Goal: Information Seeking & Learning: Learn about a topic

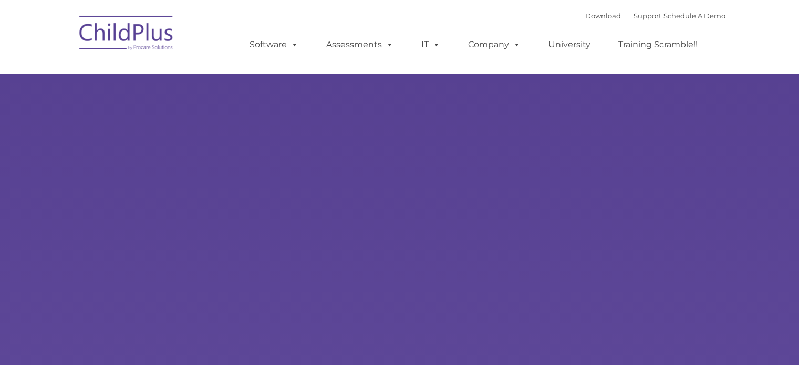
type input ""
select select "MEDIUM"
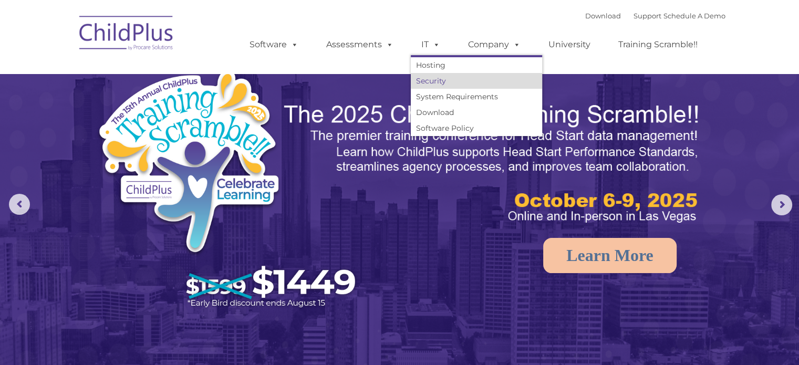
click at [424, 79] on link "Security" at bounding box center [476, 81] width 131 height 16
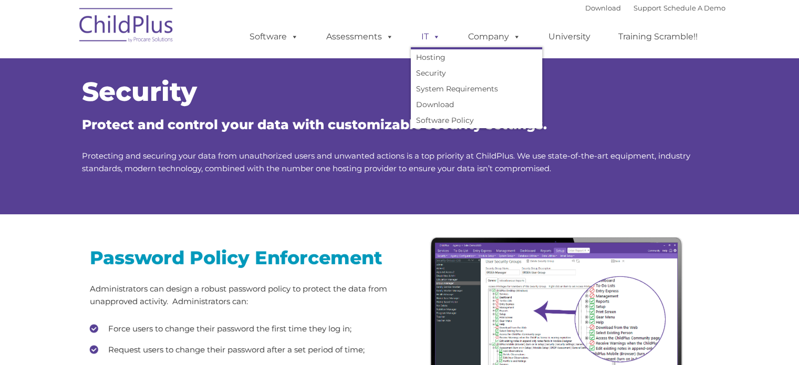
click at [431, 37] on span at bounding box center [434, 37] width 12 height 10
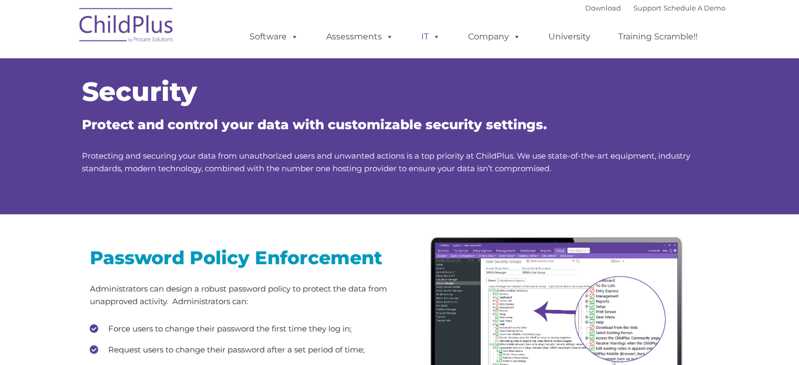
click at [431, 37] on span at bounding box center [434, 37] width 12 height 10
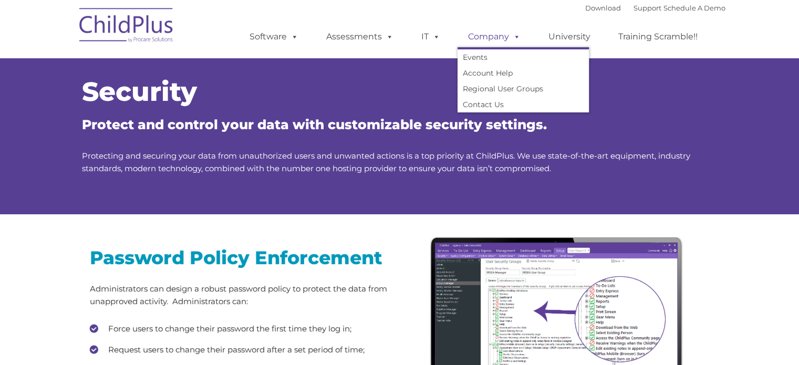
click at [512, 36] on span at bounding box center [515, 37] width 12 height 10
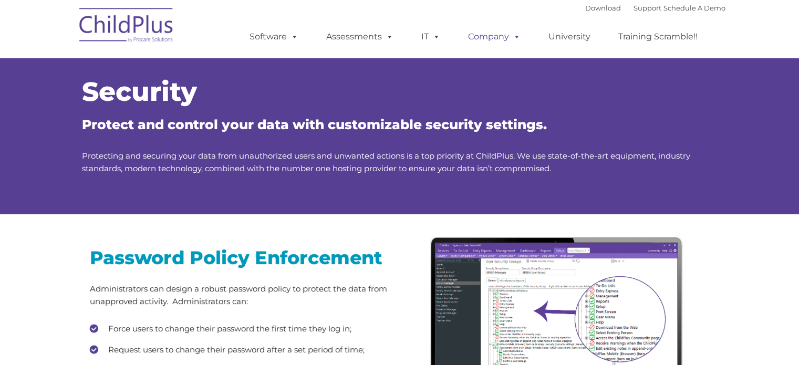
click at [512, 36] on span at bounding box center [515, 37] width 12 height 10
click at [634, 7] on link "Support" at bounding box center [647, 8] width 28 height 8
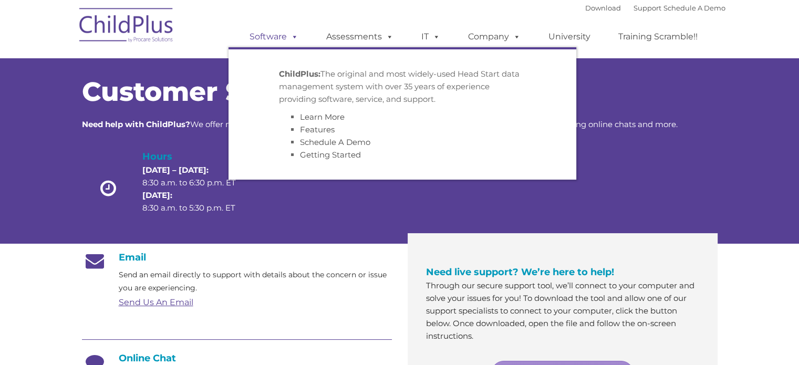
click at [293, 37] on span at bounding box center [293, 37] width 12 height 10
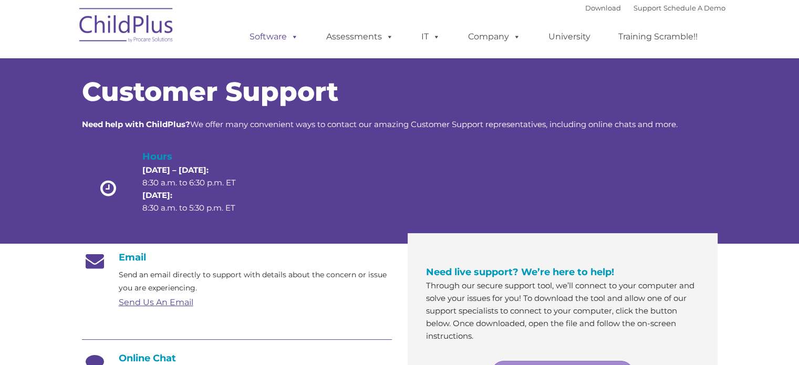
click at [293, 37] on span at bounding box center [293, 37] width 12 height 10
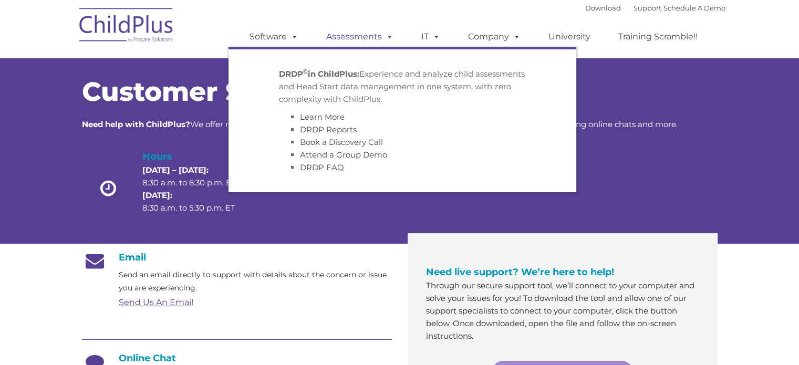
click at [384, 39] on span at bounding box center [388, 37] width 12 height 10
